Goal: Task Accomplishment & Management: Complete application form

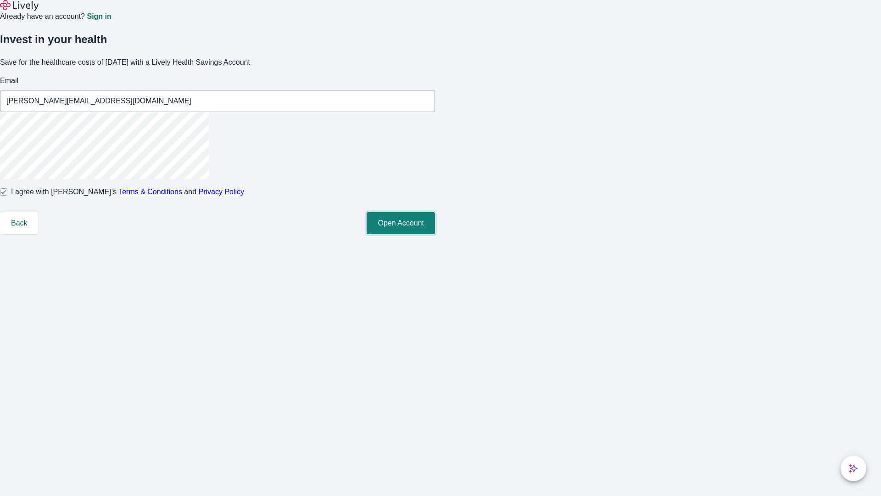
click at [435, 234] on button "Open Account" at bounding box center [401, 223] width 68 height 22
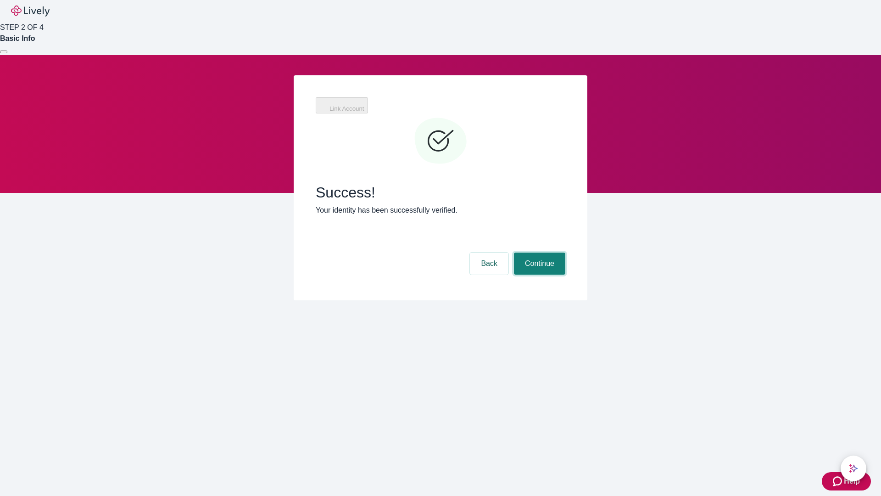
click at [538, 252] on button "Continue" at bounding box center [539, 263] width 51 height 22
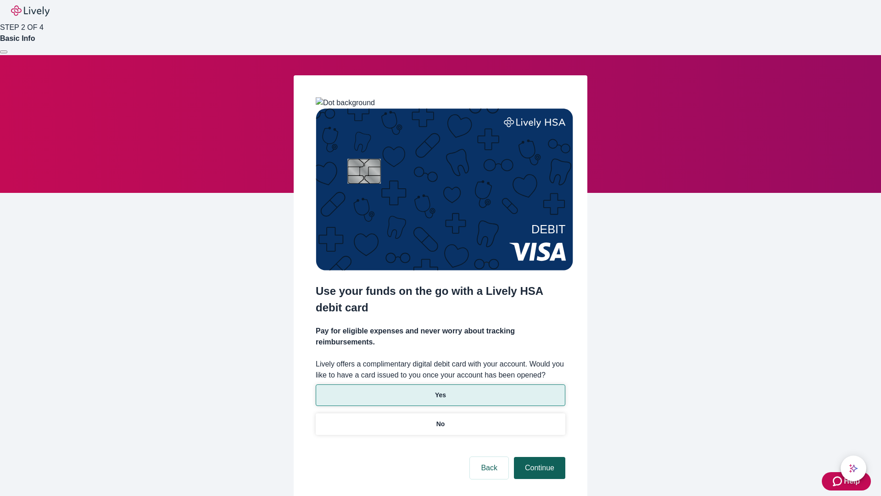
click at [440, 419] on p "No" at bounding box center [440, 424] width 9 height 10
click at [538, 457] on button "Continue" at bounding box center [539, 468] width 51 height 22
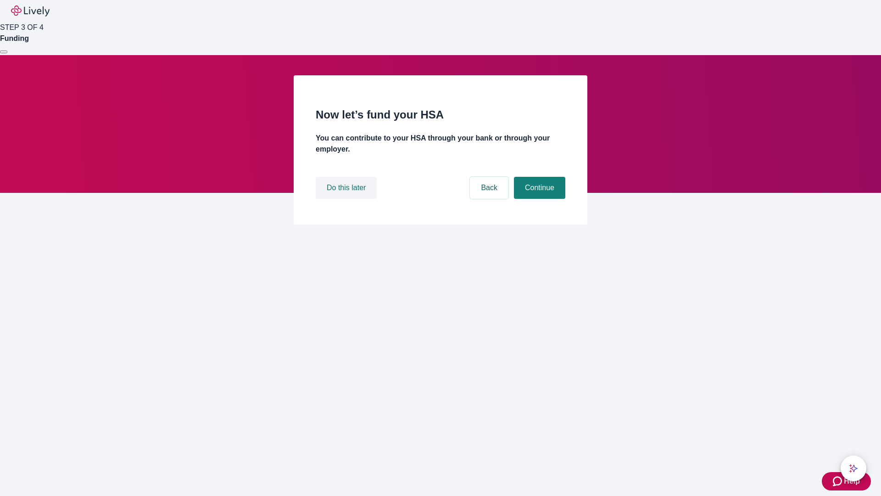
click at [347, 199] on button "Do this later" at bounding box center [346, 188] width 61 height 22
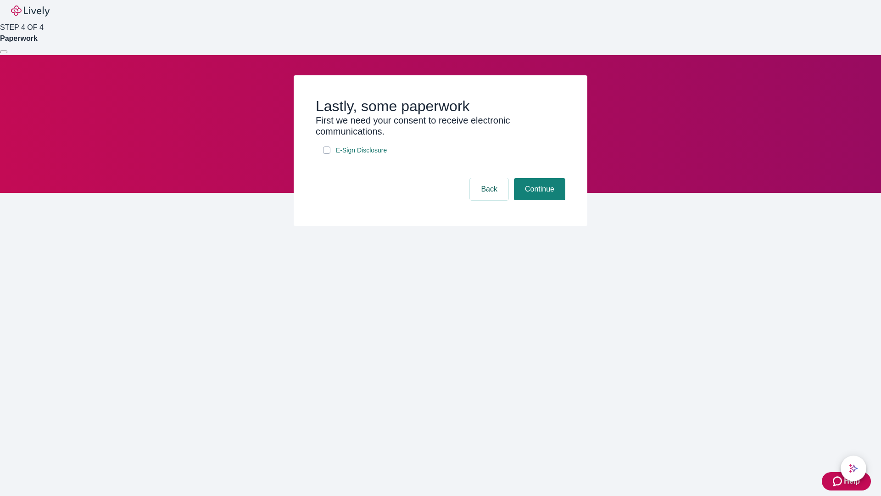
click at [327, 154] on input "E-Sign Disclosure" at bounding box center [326, 149] width 7 height 7
checkbox input "true"
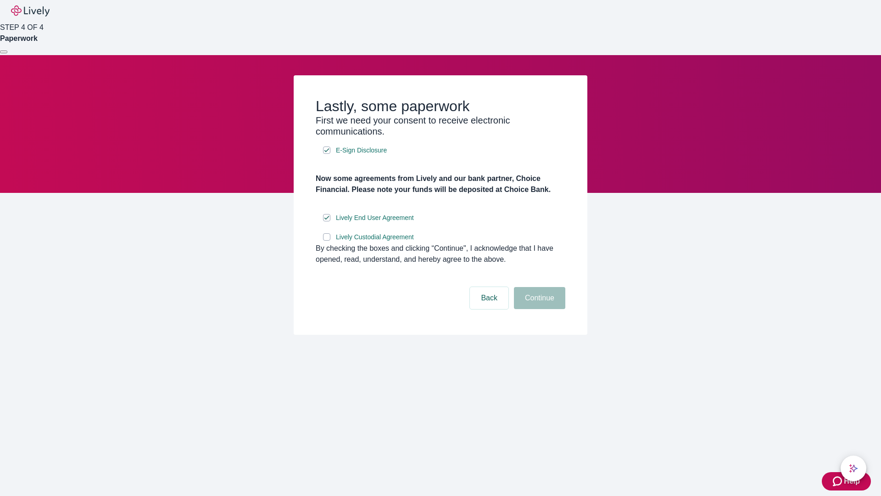
click at [327, 240] on input "Lively Custodial Agreement" at bounding box center [326, 236] width 7 height 7
checkbox input "true"
click at [538, 309] on button "Continue" at bounding box center [539, 298] width 51 height 22
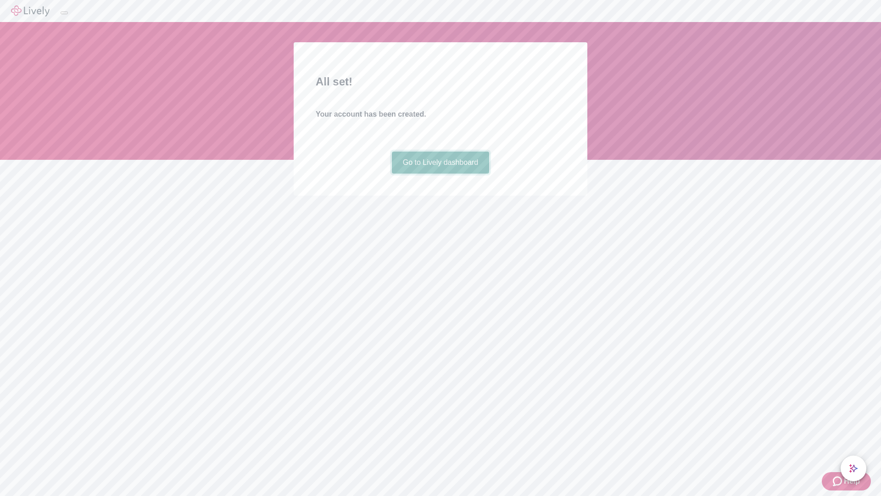
click at [440, 173] on link "Go to Lively dashboard" at bounding box center [441, 162] width 98 height 22
